Goal: Information Seeking & Learning: Learn about a topic

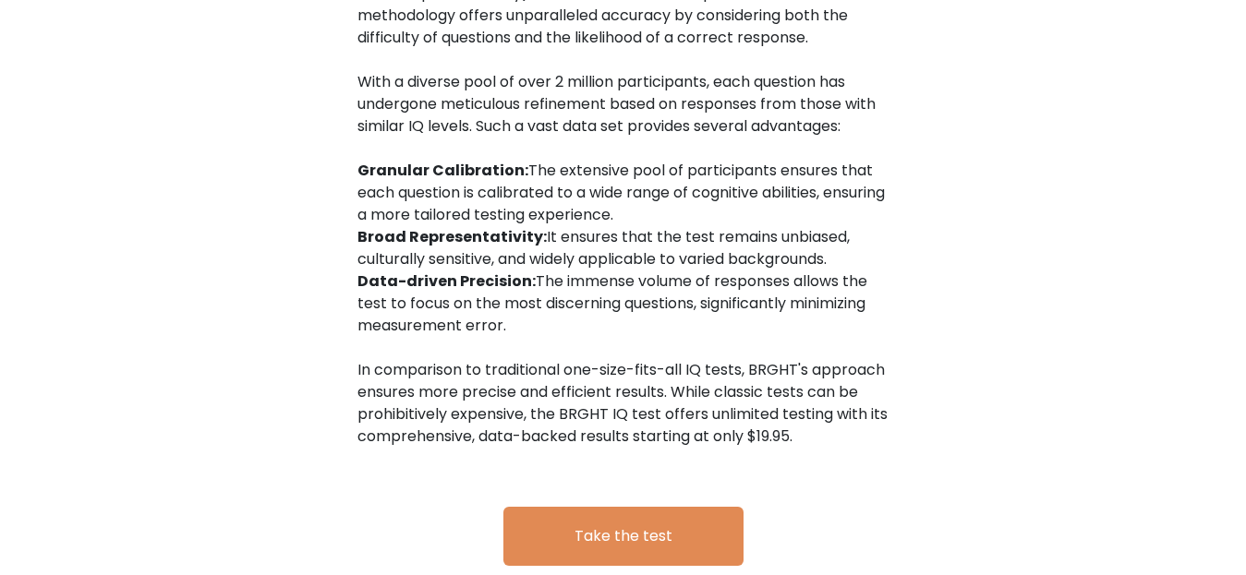
scroll to position [3120, 0]
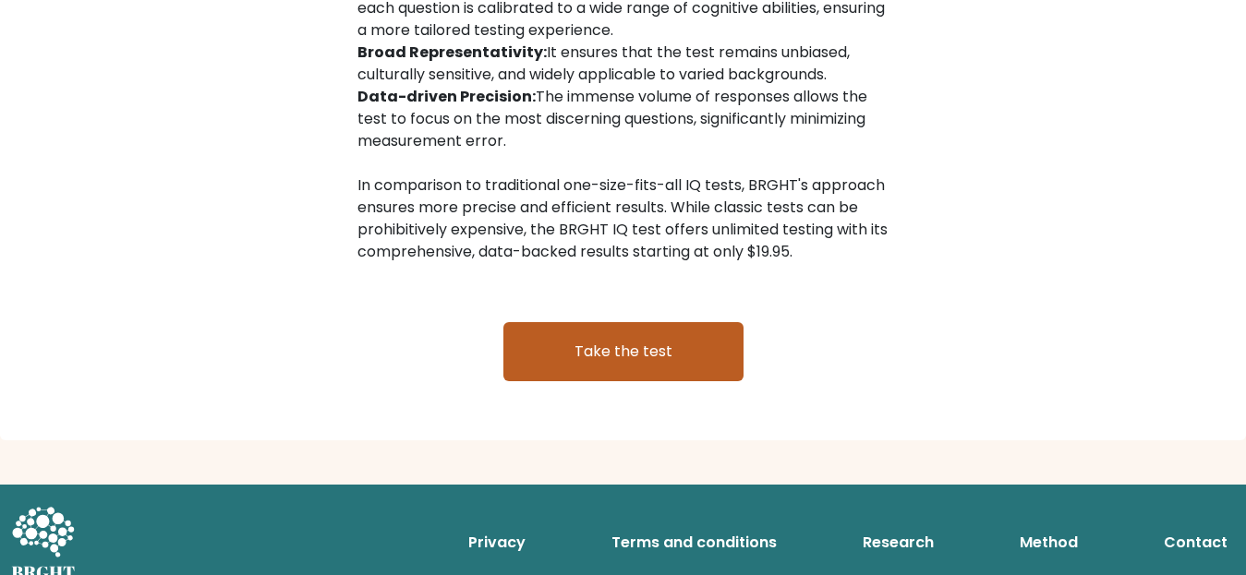
click at [594, 335] on link "Take the test" at bounding box center [623, 351] width 240 height 59
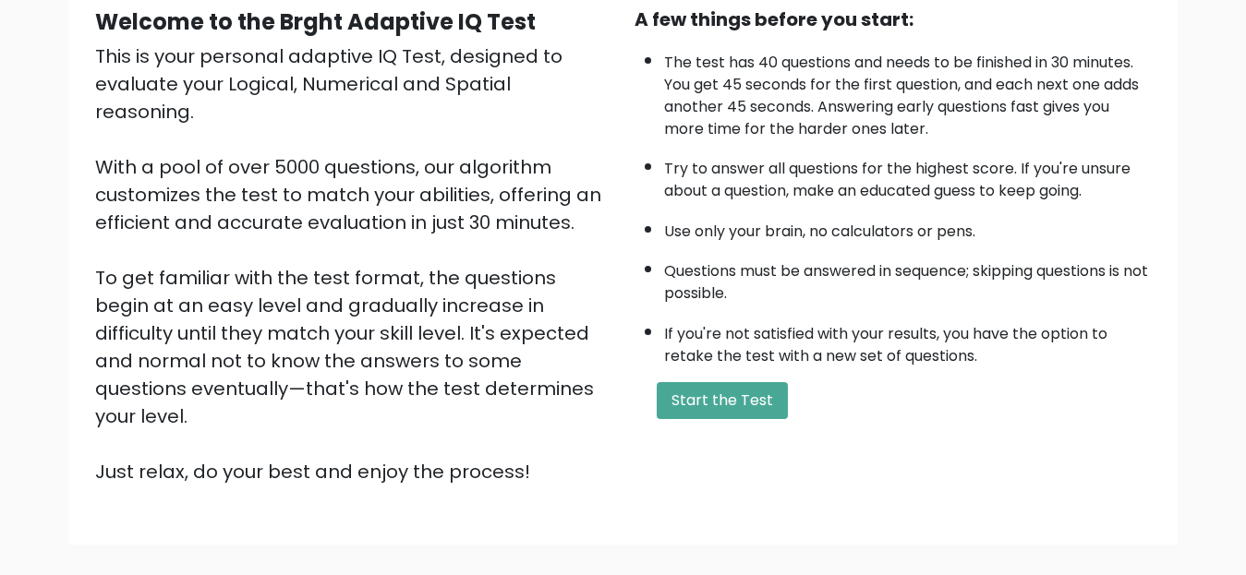
scroll to position [271, 0]
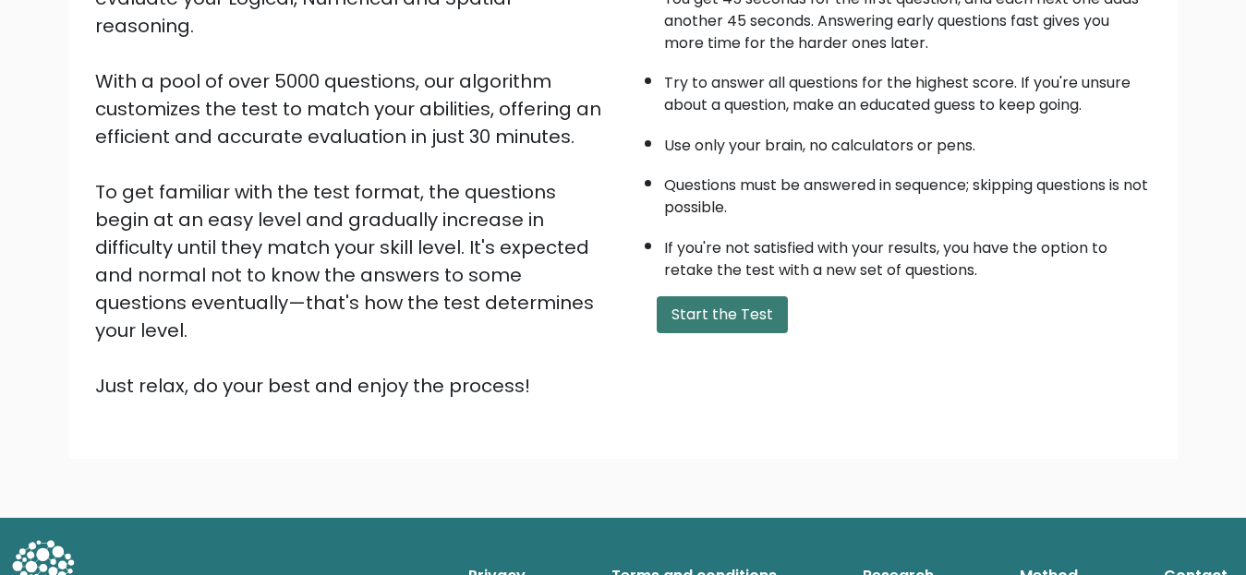
click at [709, 308] on button "Start the Test" at bounding box center [721, 314] width 131 height 37
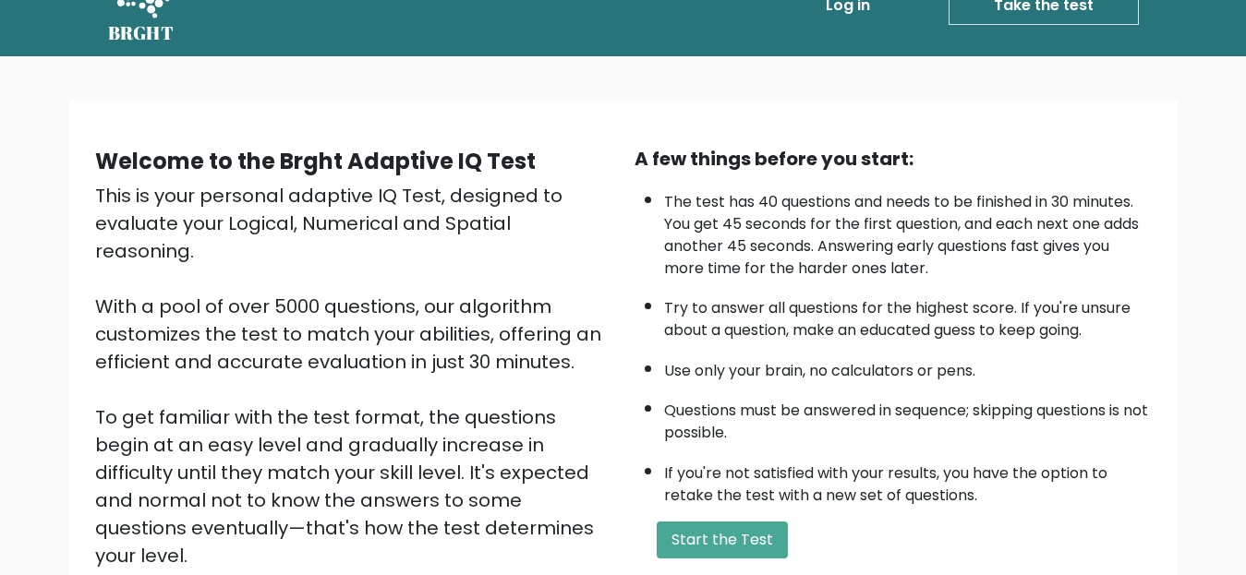
scroll to position [0, 0]
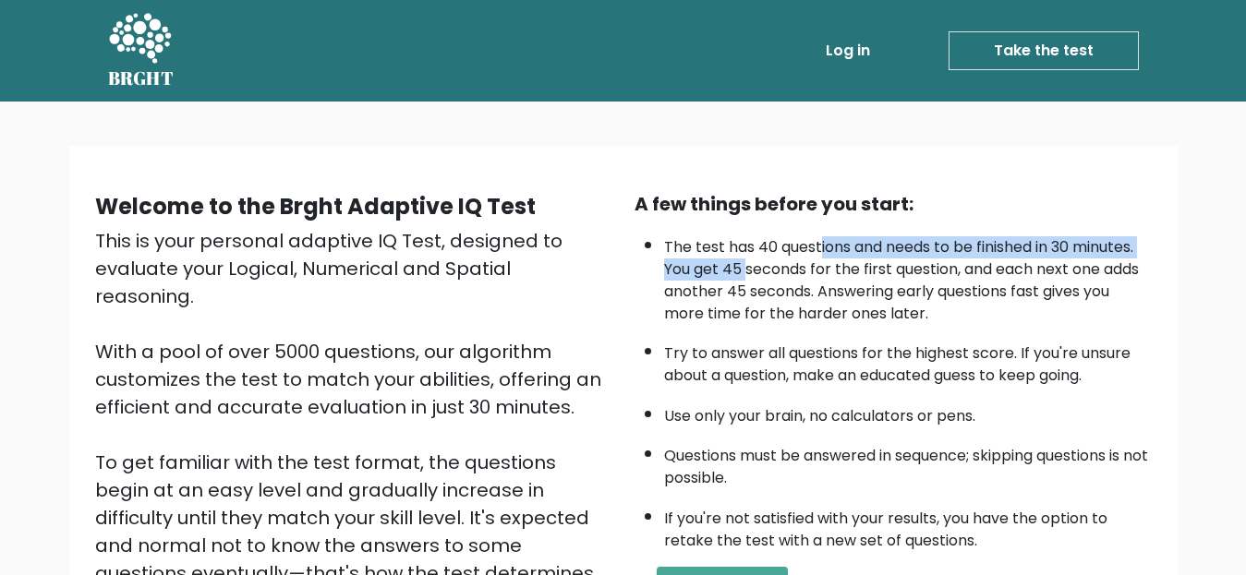
drag, startPoint x: 746, startPoint y: 259, endPoint x: 822, endPoint y: 253, distance: 75.9
click at [822, 253] on li "The test has 40 questions and needs to be finished in 30 minutes. You get 45 se…" at bounding box center [908, 276] width 488 height 98
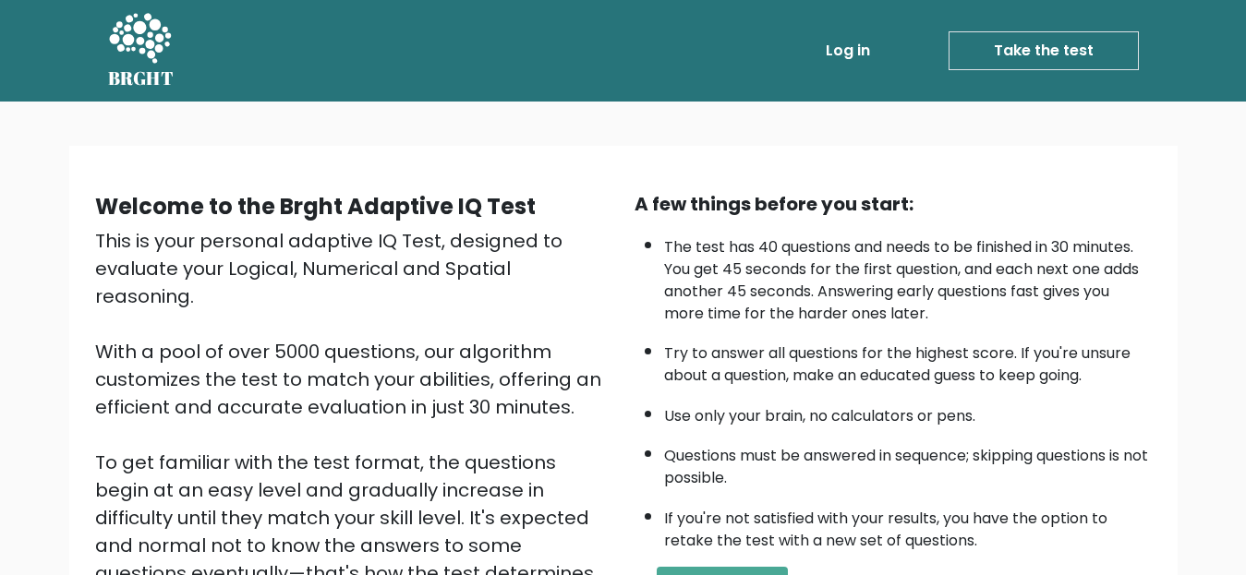
click at [760, 253] on li "The test has 40 questions and needs to be finished in 30 minutes. You get 45 se…" at bounding box center [908, 276] width 488 height 98
drag, startPoint x: 718, startPoint y: 253, endPoint x: 939, endPoint y: 255, distance: 220.7
click at [939, 255] on li "The test has 40 questions and needs to be finished in 30 minutes. You get 45 se…" at bounding box center [908, 276] width 488 height 98
drag, startPoint x: 1029, startPoint y: 245, endPoint x: 1142, endPoint y: 248, distance: 112.7
click at [1142, 248] on li "The test has 40 questions and needs to be finished in 30 minutes. You get 45 se…" at bounding box center [908, 276] width 488 height 98
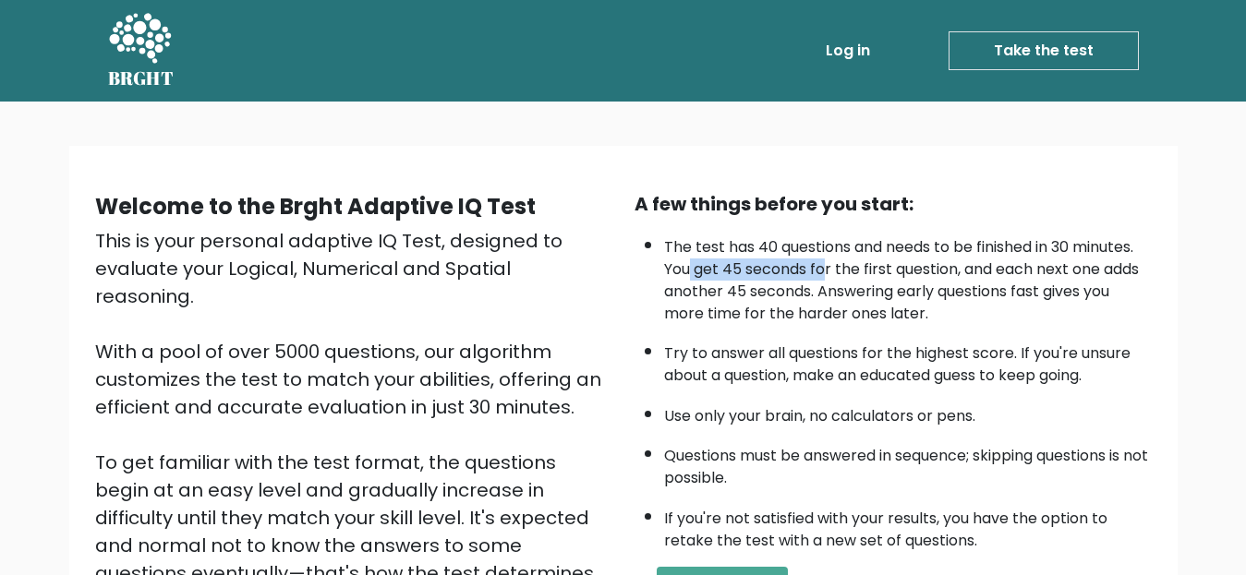
drag, startPoint x: 692, startPoint y: 268, endPoint x: 824, endPoint y: 268, distance: 132.0
click at [824, 268] on li "The test has 40 questions and needs to be finished in 30 minutes. You get 45 se…" at bounding box center [908, 276] width 488 height 98
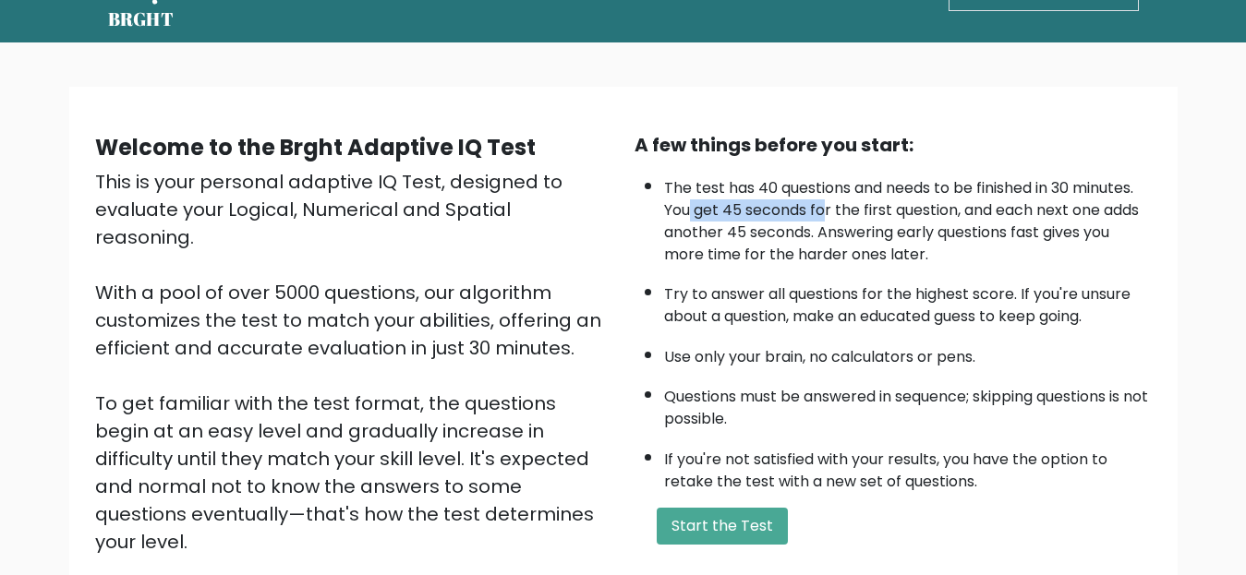
scroll to position [92, 0]
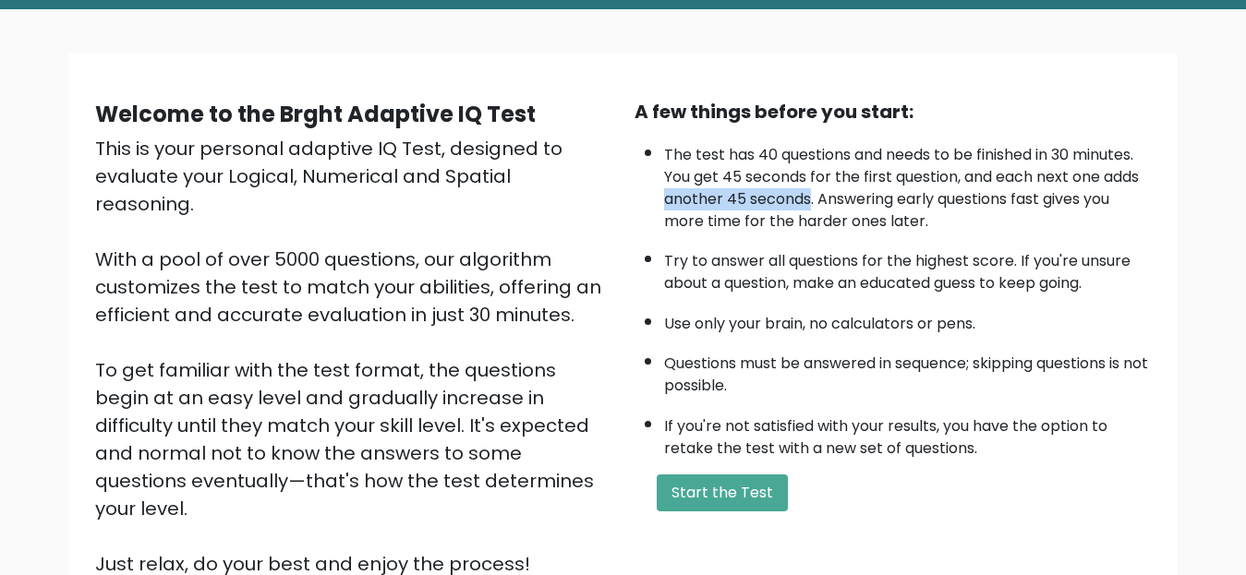
drag, startPoint x: 664, startPoint y: 195, endPoint x: 809, endPoint y: 206, distance: 145.4
click at [809, 206] on li "The test has 40 questions and needs to be finished in 30 minutes. You get 45 se…" at bounding box center [908, 184] width 488 height 98
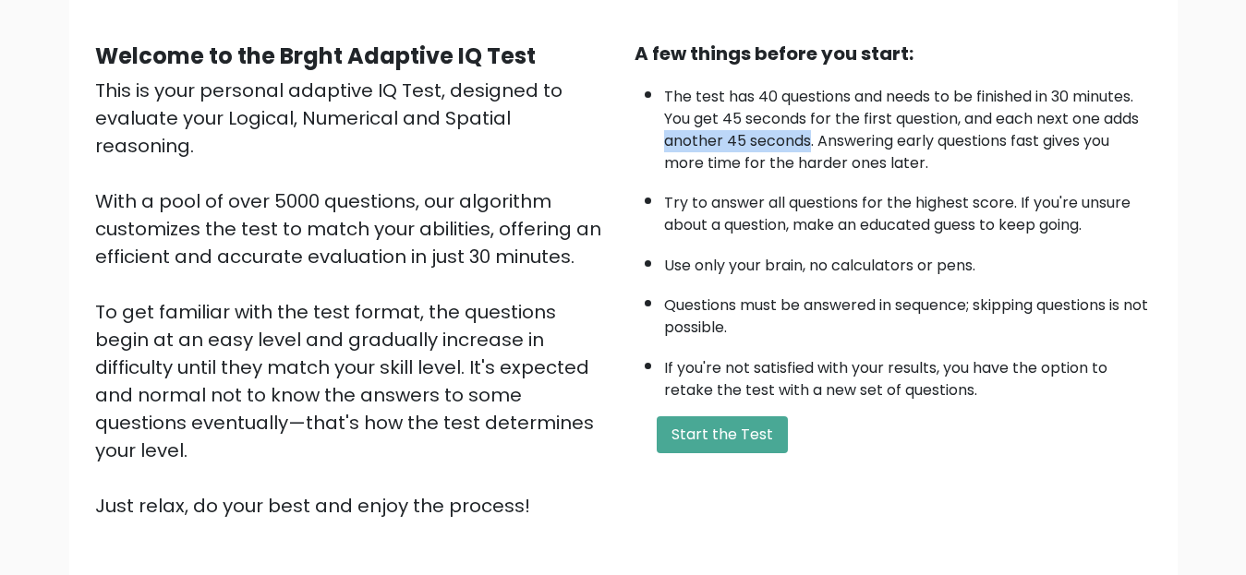
scroll to position [185, 0]
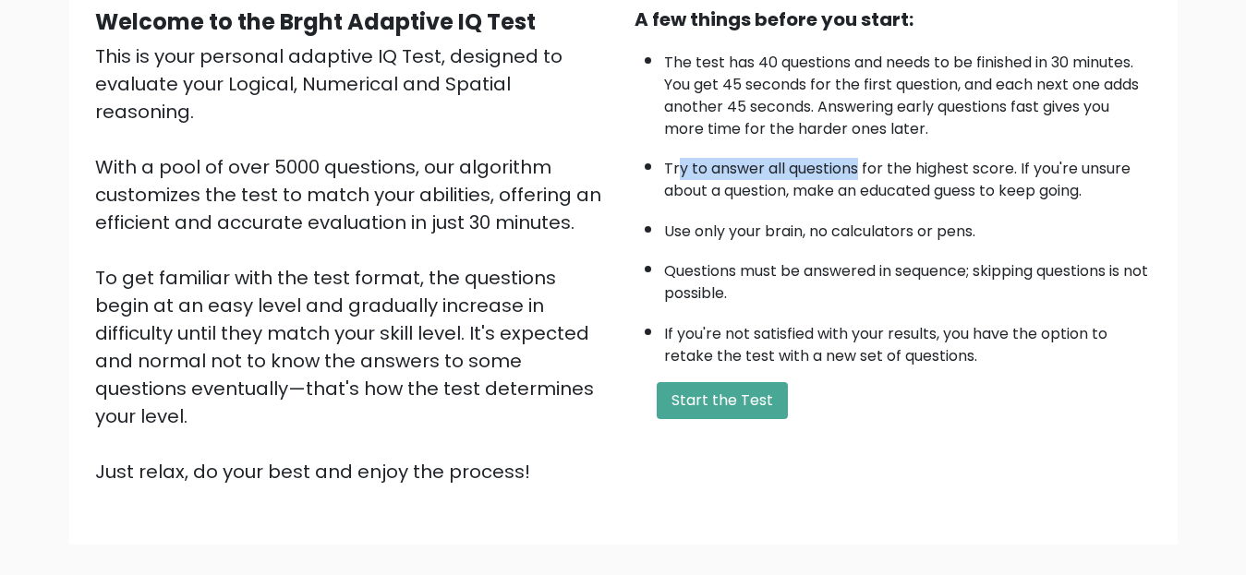
drag, startPoint x: 675, startPoint y: 167, endPoint x: 857, endPoint y: 177, distance: 182.2
click at [857, 177] on li "Try to answer all questions for the highest score. If you're unsure about a que…" at bounding box center [908, 176] width 488 height 54
click at [664, 189] on li "Try to answer all questions for the highest score. If you're unsure about a que…" at bounding box center [908, 176] width 488 height 54
drag, startPoint x: 657, startPoint y: 189, endPoint x: 782, endPoint y: 188, distance: 124.7
click at [782, 188] on ul "The test has 40 questions and needs to be finished in 30 minutes. You get 45 se…" at bounding box center [892, 204] width 517 height 325
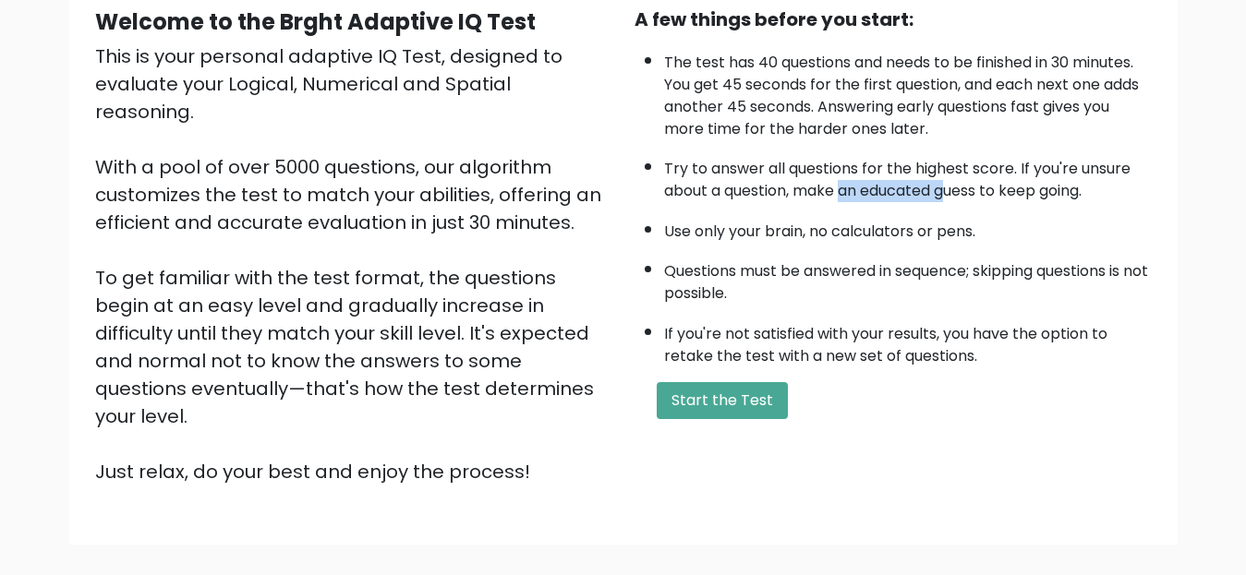
drag, startPoint x: 843, startPoint y: 189, endPoint x: 951, endPoint y: 189, distance: 108.0
click at [951, 189] on li "Try to answer all questions for the highest score. If you're unsure about a que…" at bounding box center [908, 176] width 488 height 54
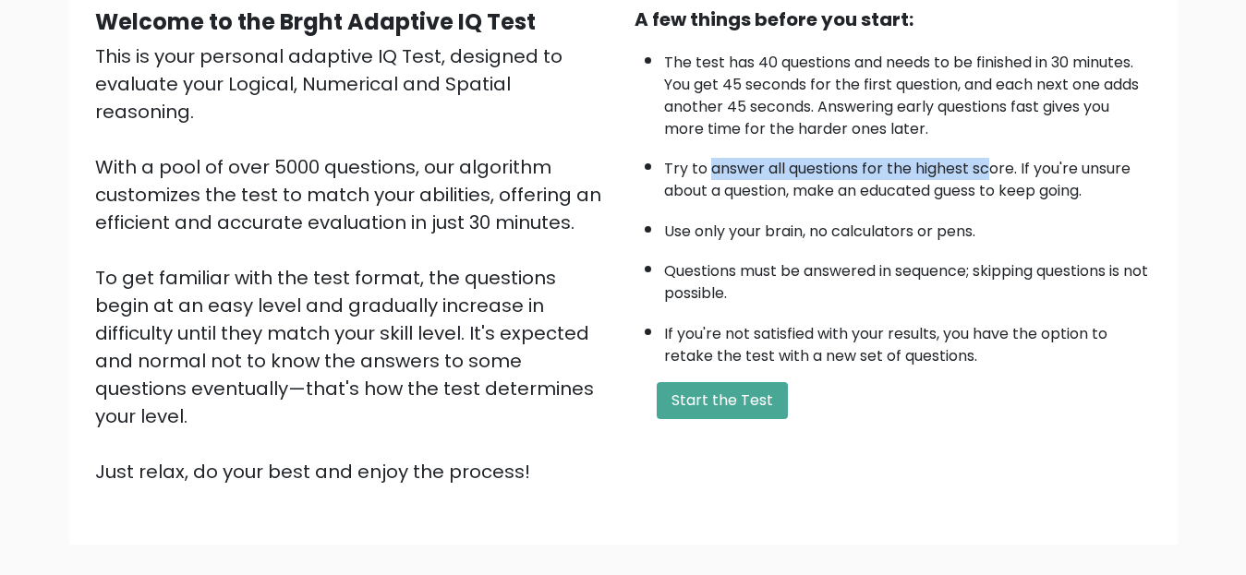
drag, startPoint x: 706, startPoint y: 171, endPoint x: 991, endPoint y: 167, distance: 284.4
click at [991, 167] on li "Try to answer all questions for the highest score. If you're unsure about a que…" at bounding box center [908, 176] width 488 height 54
drag, startPoint x: 705, startPoint y: 200, endPoint x: 765, endPoint y: 199, distance: 59.1
click at [765, 199] on li "Try to answer all questions for the highest score. If you're unsure about a que…" at bounding box center [908, 176] width 488 height 54
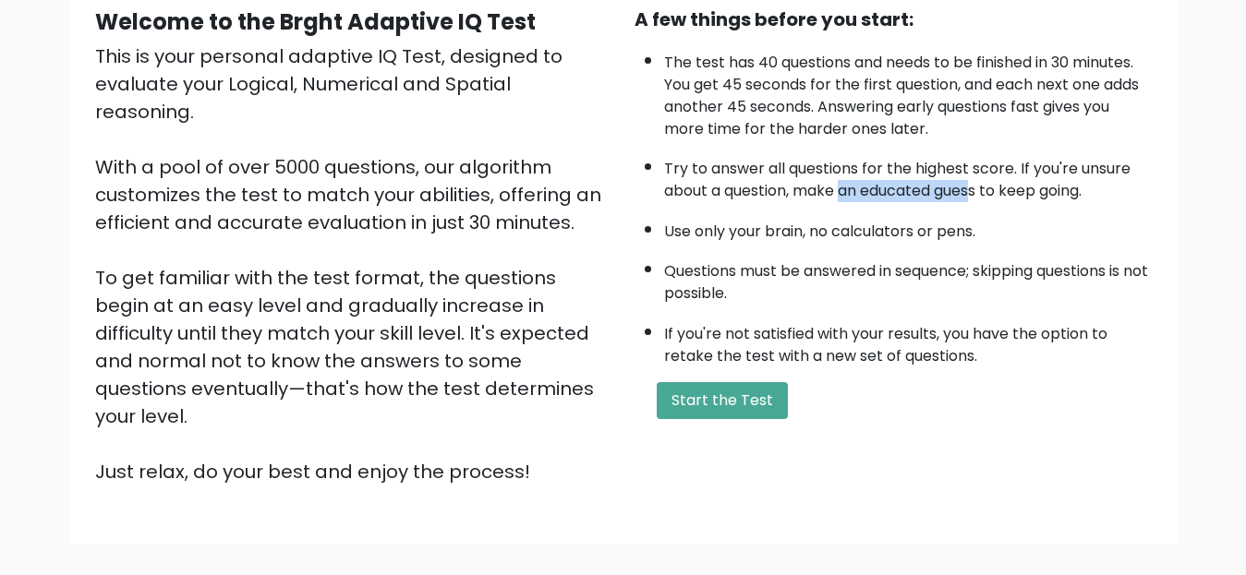
drag, startPoint x: 841, startPoint y: 199, endPoint x: 976, endPoint y: 199, distance: 134.8
click at [976, 199] on li "Try to answer all questions for the highest score. If you're unsure about a que…" at bounding box center [908, 176] width 488 height 54
drag, startPoint x: 715, startPoint y: 84, endPoint x: 751, endPoint y: 84, distance: 36.0
click at [751, 84] on li "The test has 40 questions and needs to be finished in 30 minutes. You get 45 se…" at bounding box center [908, 91] width 488 height 98
drag, startPoint x: 762, startPoint y: 61, endPoint x: 806, endPoint y: 66, distance: 44.6
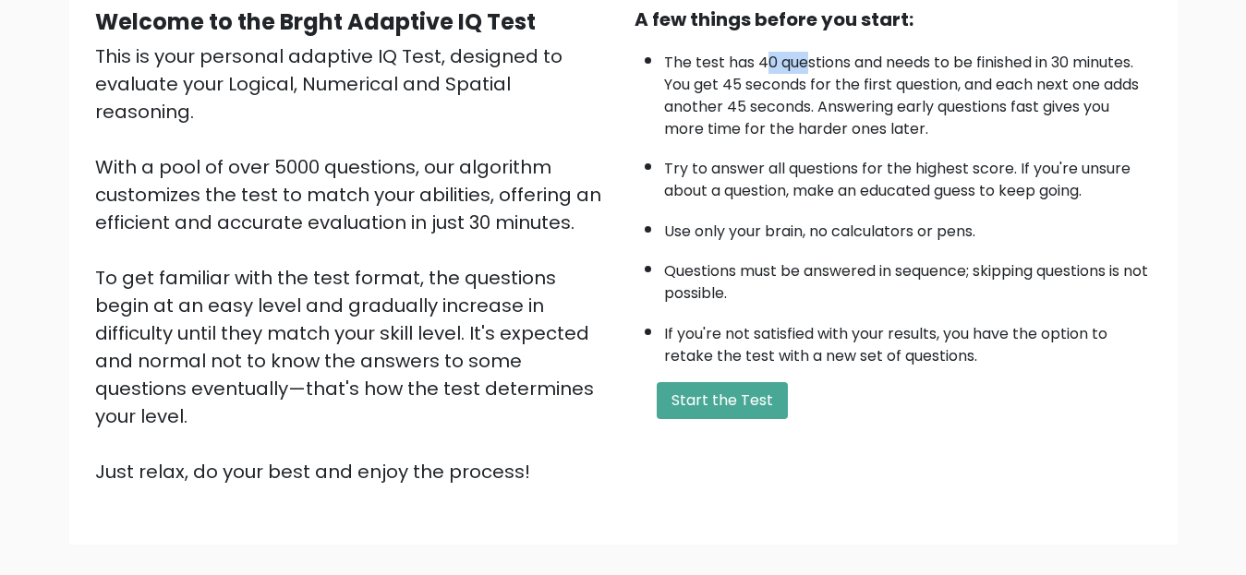
click at [806, 66] on li "The test has 40 questions and needs to be finished in 30 minutes. You get 45 se…" at bounding box center [908, 91] width 488 height 98
drag, startPoint x: 918, startPoint y: 63, endPoint x: 1092, endPoint y: 59, distance: 174.5
click at [1092, 59] on li "The test has 40 questions and needs to be finished in 30 minutes. You get 45 se…" at bounding box center [908, 91] width 488 height 98
drag, startPoint x: 974, startPoint y: 90, endPoint x: 1139, endPoint y: 88, distance: 165.3
click at [1139, 88] on li "The test has 40 questions and needs to be finished in 30 minutes. You get 45 se…" at bounding box center [908, 91] width 488 height 98
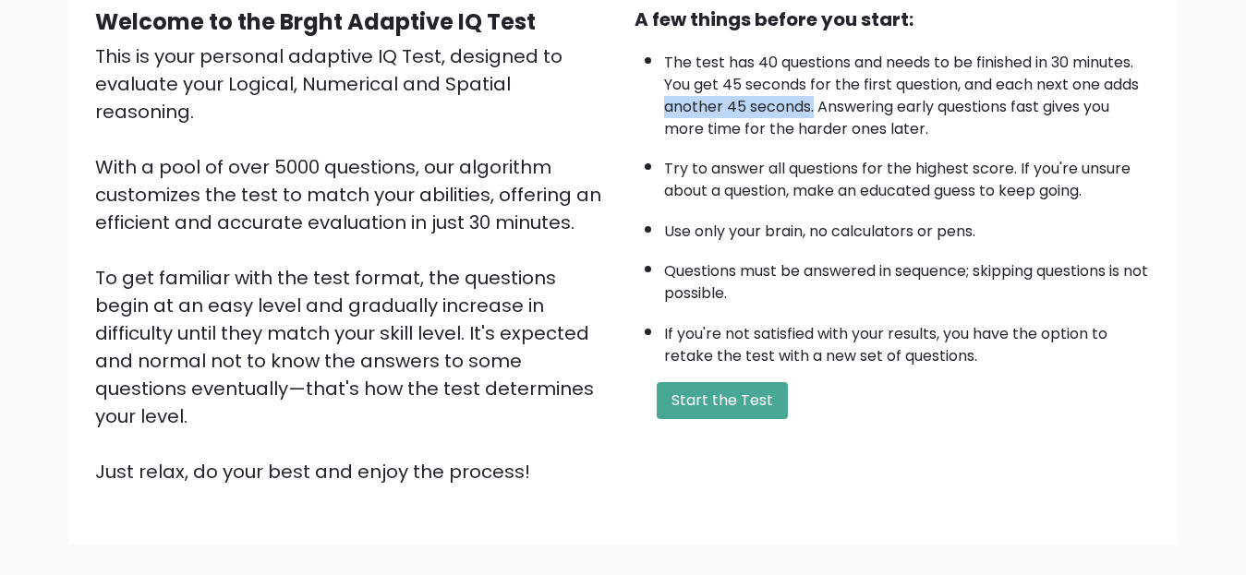
drag, startPoint x: 658, startPoint y: 106, endPoint x: 813, endPoint y: 106, distance: 155.1
click at [813, 106] on ul "The test has 40 questions and needs to be finished in 30 minutes. You get 45 se…" at bounding box center [892, 204] width 517 height 325
click at [838, 106] on li "The test has 40 questions and needs to be finished in 30 minutes. You get 45 se…" at bounding box center [908, 91] width 488 height 98
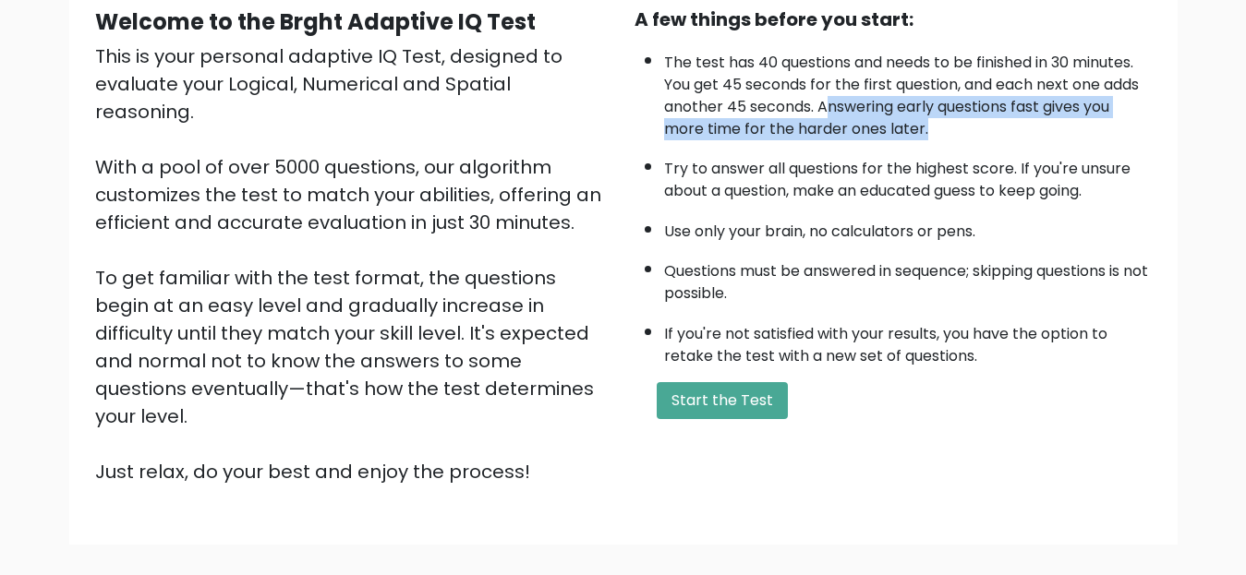
drag, startPoint x: 824, startPoint y: 106, endPoint x: 1070, endPoint y: 138, distance: 248.6
click at [1098, 124] on li "The test has 40 questions and needs to be finished in 30 minutes. You get 45 se…" at bounding box center [908, 91] width 488 height 98
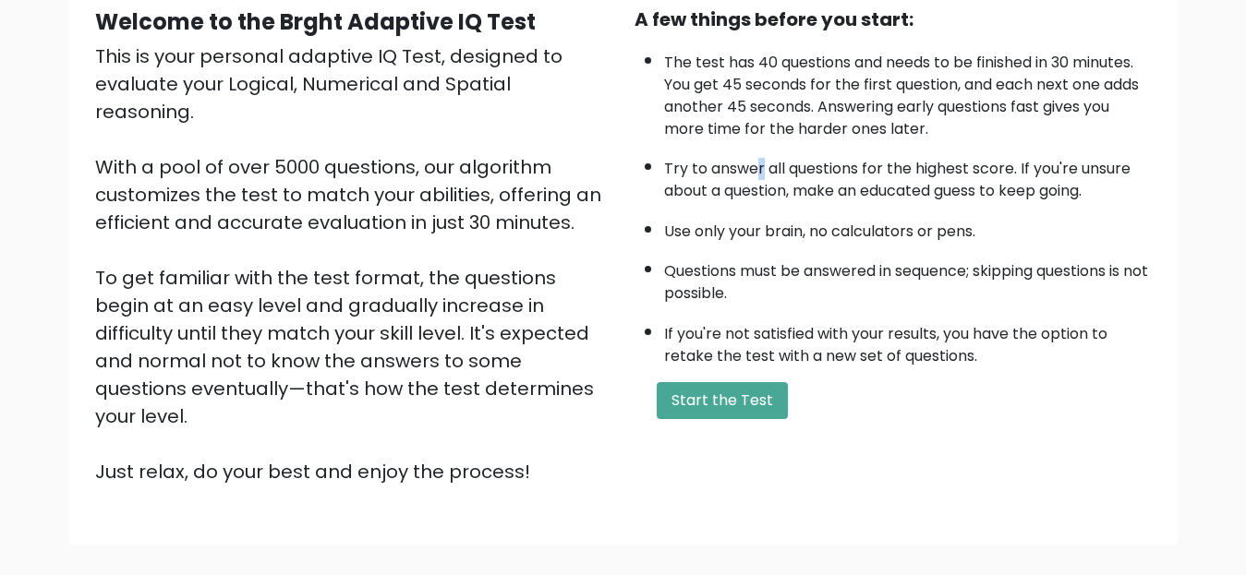
click at [759, 144] on ul "The test has 40 questions and needs to be finished in 30 minutes. You get 45 se…" at bounding box center [892, 204] width 517 height 325
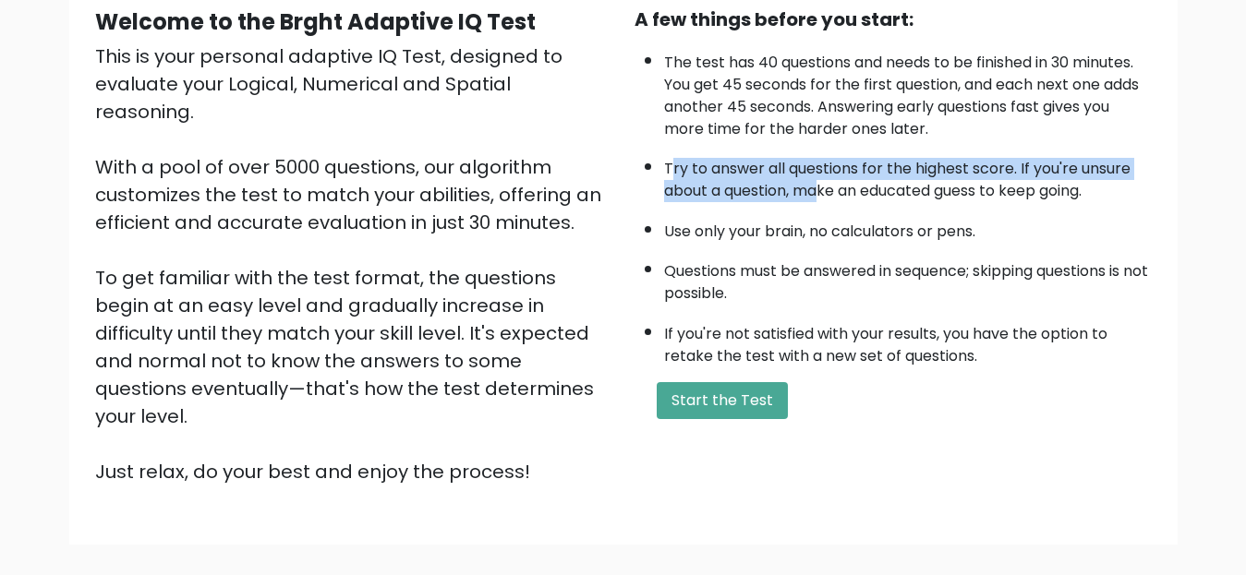
drag, startPoint x: 684, startPoint y: 173, endPoint x: 823, endPoint y: 186, distance: 139.1
click at [823, 186] on li "Try to answer all questions for the highest score. If you're unsure about a que…" at bounding box center [908, 176] width 488 height 54
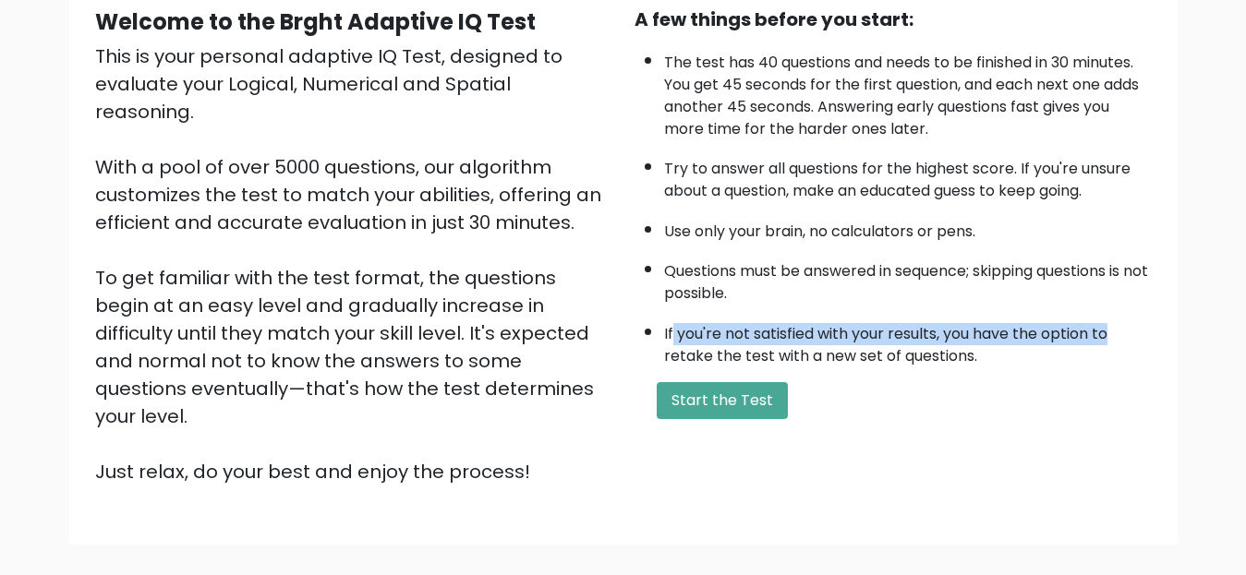
drag, startPoint x: 672, startPoint y: 337, endPoint x: 1125, endPoint y: 328, distance: 452.5
click at [1125, 328] on li "If you're not satisfied with your results, you have the option to retake the te…" at bounding box center [908, 341] width 488 height 54
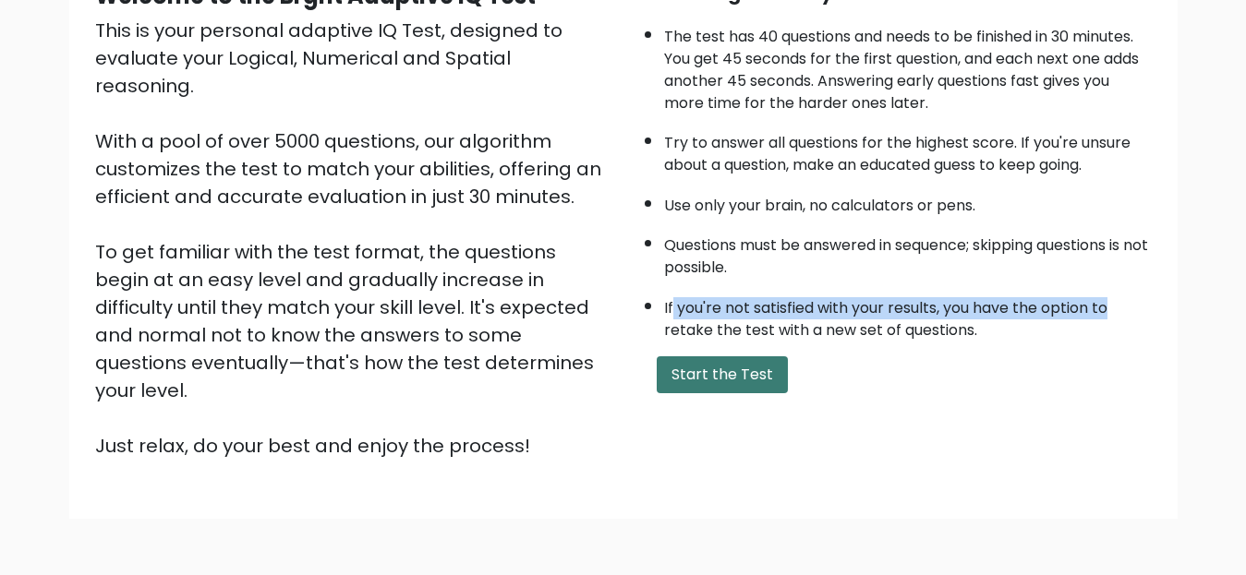
scroll to position [178, 0]
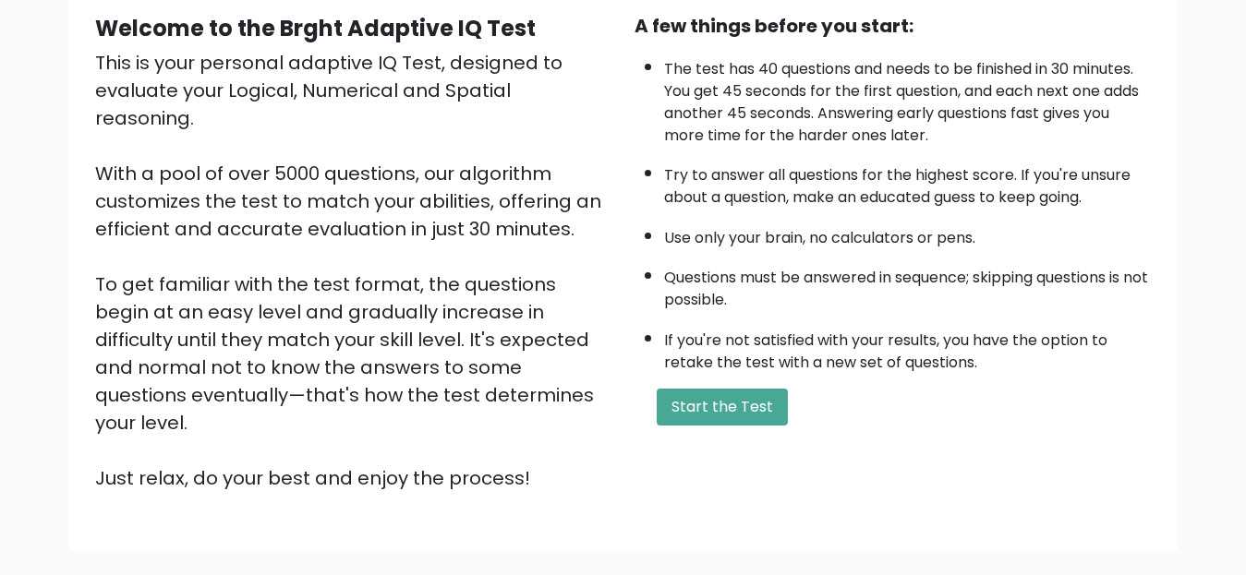
click at [701, 185] on li "Try to answer all questions for the highest score. If you're unsure about a que…" at bounding box center [908, 182] width 488 height 54
click at [725, 194] on li "Try to answer all questions for the highest score. If you're unsure about a que…" at bounding box center [908, 182] width 488 height 54
click at [711, 193] on li "Try to answer all questions for the highest score. If you're unsure about a que…" at bounding box center [908, 182] width 488 height 54
drag, startPoint x: 714, startPoint y: 278, endPoint x: 957, endPoint y: 273, distance: 243.8
click at [957, 273] on li "Questions must be answered in sequence; skipping questions is not possible." at bounding box center [908, 285] width 488 height 54
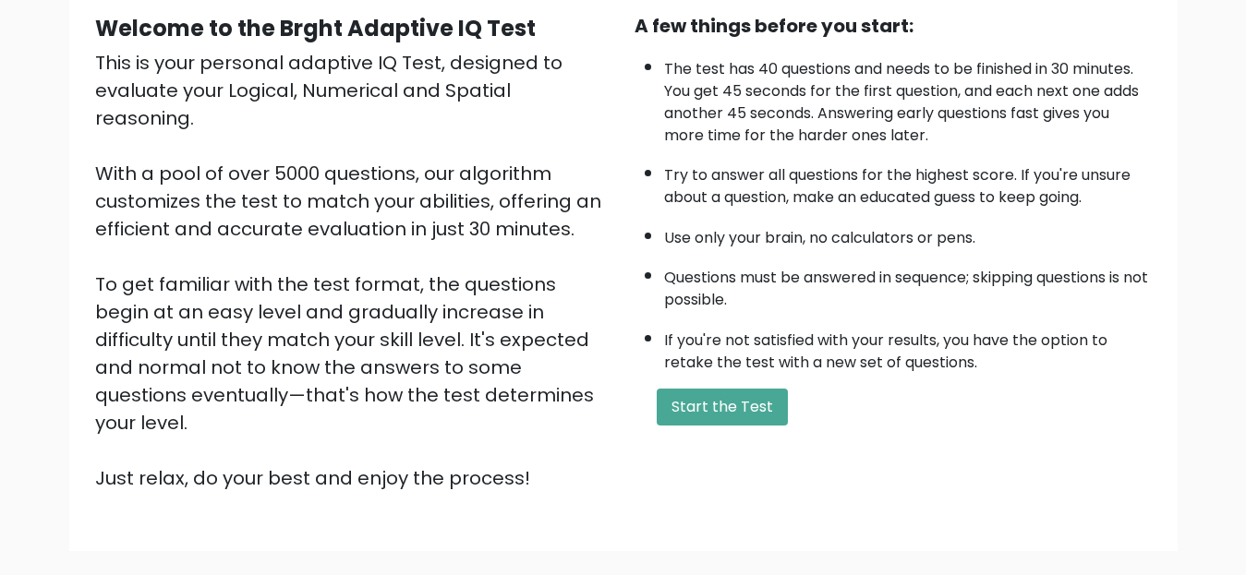
click at [986, 276] on li "Questions must be answered in sequence; skipping questions is not possible." at bounding box center [908, 285] width 488 height 54
drag, startPoint x: 671, startPoint y: 296, endPoint x: 229, endPoint y: 102, distance: 483.3
click at [640, 280] on ul "The test has 40 questions and needs to be finished in 30 minutes. You get 45 se…" at bounding box center [892, 211] width 517 height 325
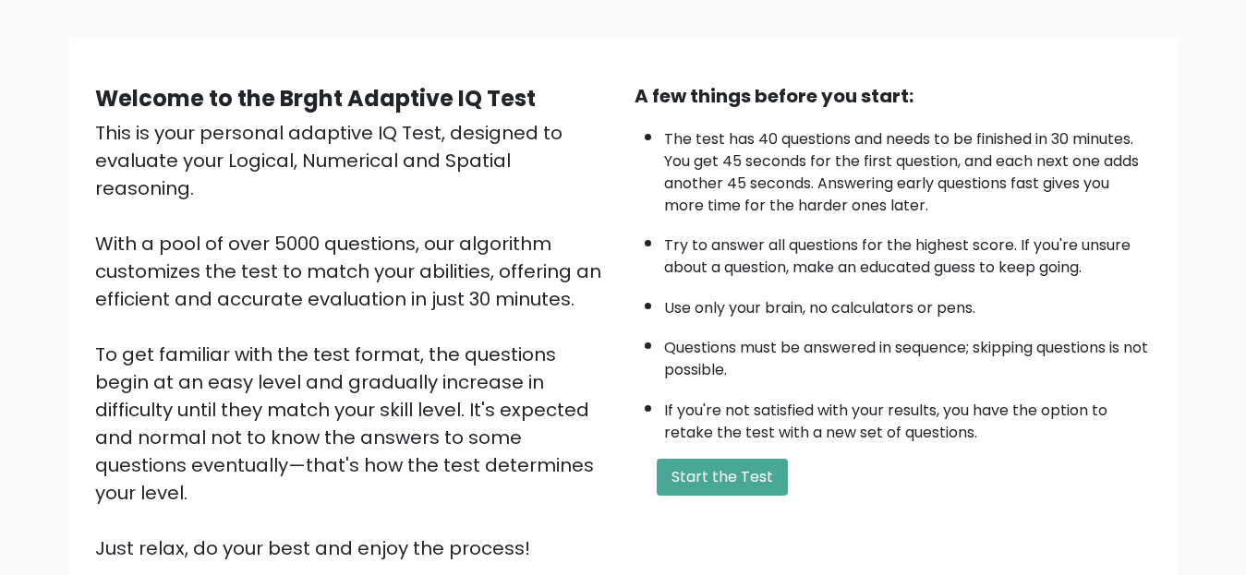
scroll to position [271, 0]
